Goal: Find contact information: Find contact information

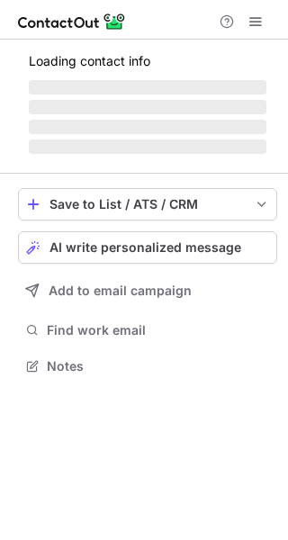
scroll to position [364, 288]
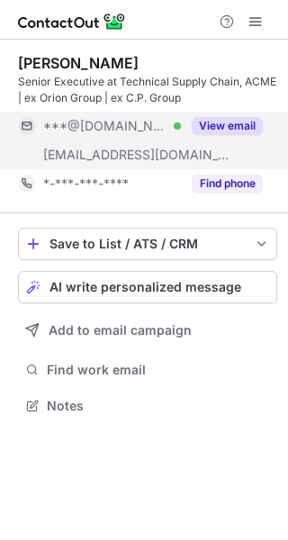
click at [222, 121] on button "View email" at bounding box center [227, 126] width 71 height 18
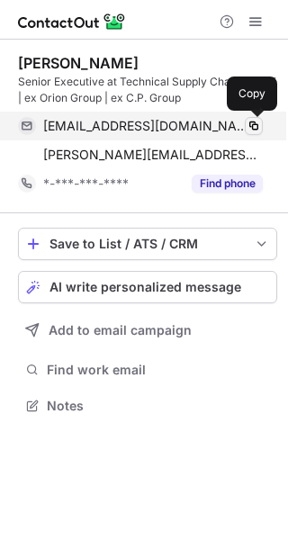
click at [245, 122] on button at bounding box center [254, 126] width 18 height 18
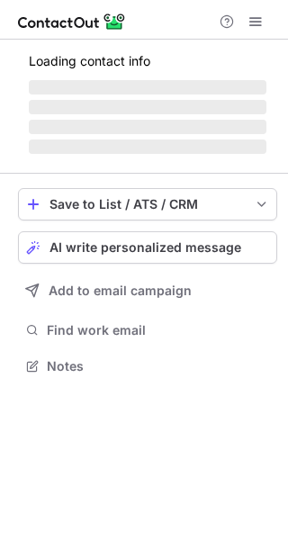
scroll to position [364, 288]
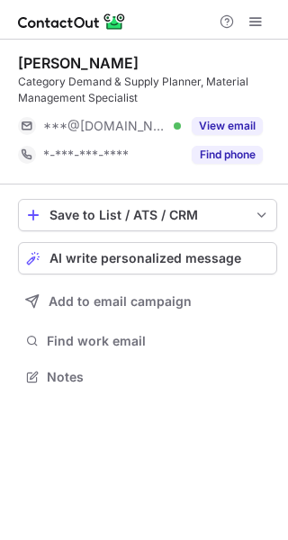
scroll to position [364, 288]
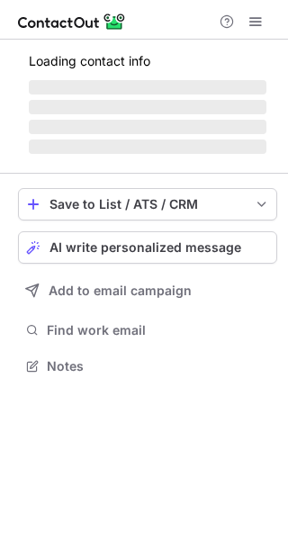
scroll to position [348, 288]
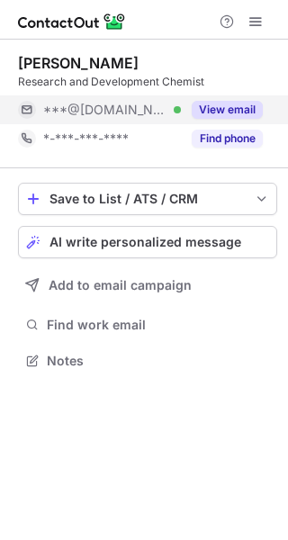
click at [229, 119] on div "View email" at bounding box center [222, 109] width 82 height 29
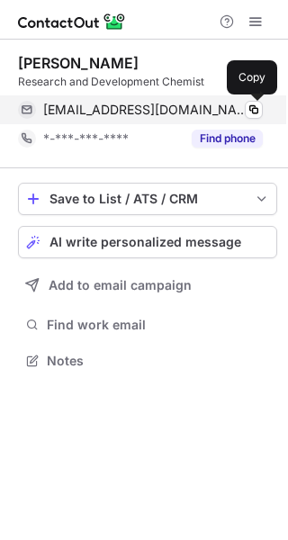
drag, startPoint x: 247, startPoint y: 112, endPoint x: 230, endPoint y: 120, distance: 18.6
click at [248, 112] on span at bounding box center [254, 110] width 14 height 14
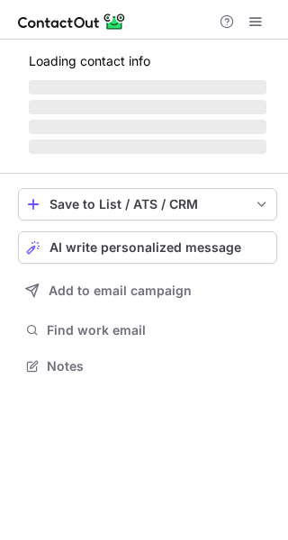
scroll to position [364, 288]
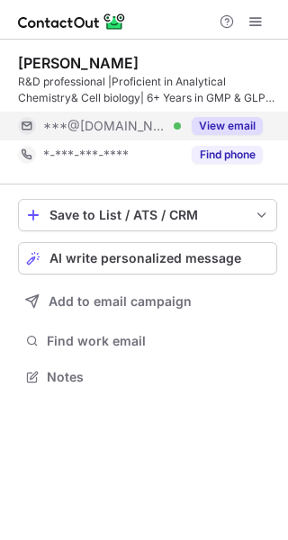
click at [229, 127] on button "View email" at bounding box center [227, 126] width 71 height 18
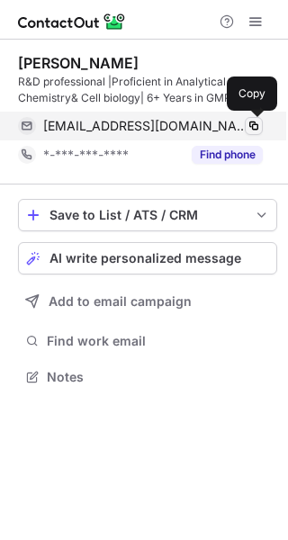
click at [253, 123] on span at bounding box center [254, 126] width 14 height 14
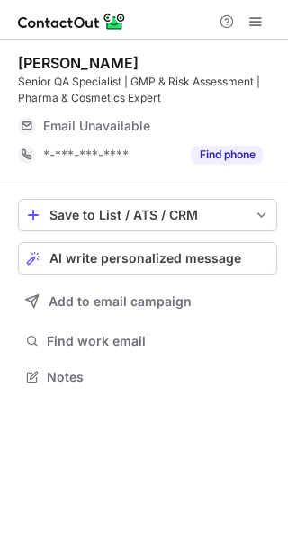
scroll to position [364, 288]
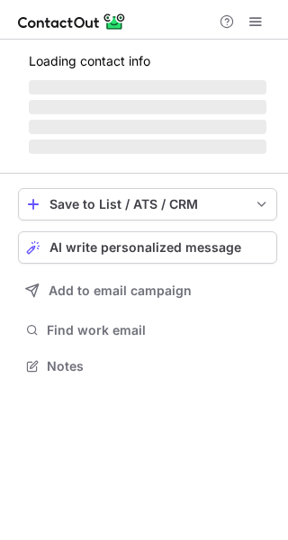
scroll to position [364, 288]
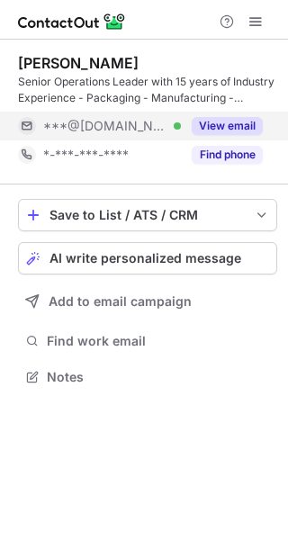
click at [238, 130] on button "View email" at bounding box center [227, 126] width 71 height 18
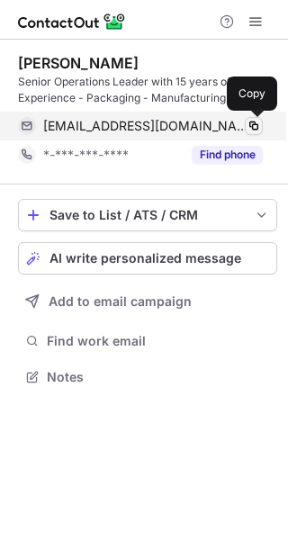
click at [255, 129] on span at bounding box center [254, 126] width 14 height 14
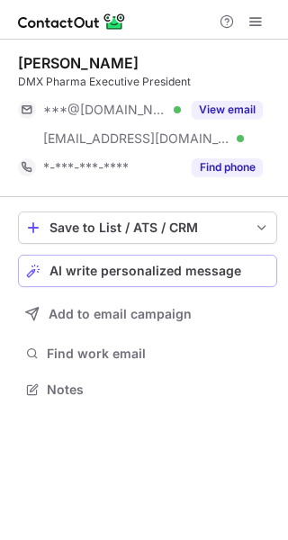
scroll to position [377, 288]
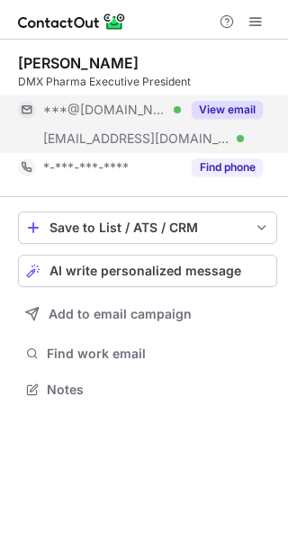
click at [229, 113] on button "View email" at bounding box center [227, 110] width 71 height 18
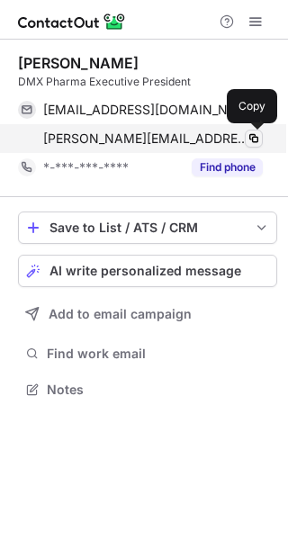
click at [258, 131] on span at bounding box center [254, 138] width 14 height 14
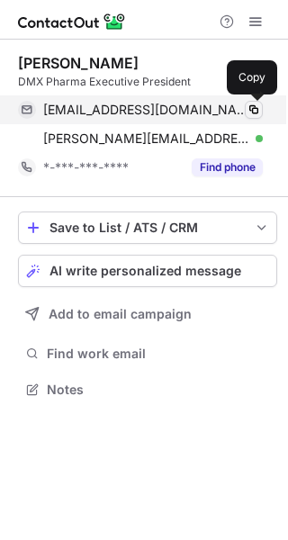
click at [247, 112] on span at bounding box center [254, 110] width 14 height 14
